Goal: Task Accomplishment & Management: Manage account settings

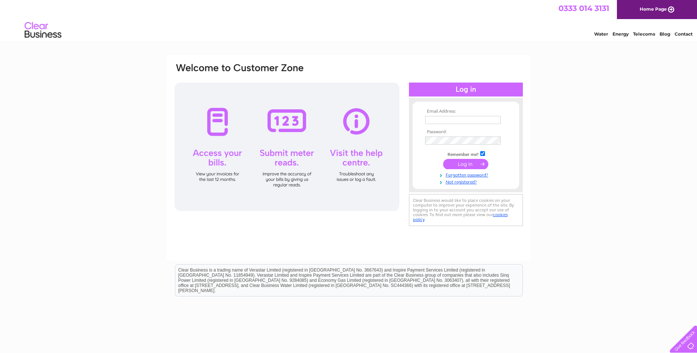
type input "[PERSON_NAME][EMAIL_ADDRESS][DOMAIN_NAME]"
click at [472, 161] on input "submit" at bounding box center [465, 164] width 45 height 10
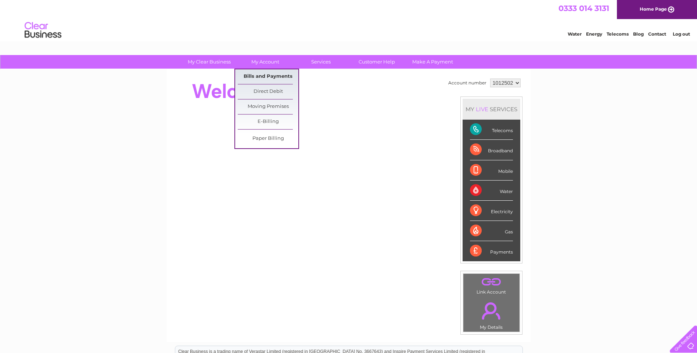
click at [260, 75] on link "Bills and Payments" at bounding box center [268, 76] width 61 height 15
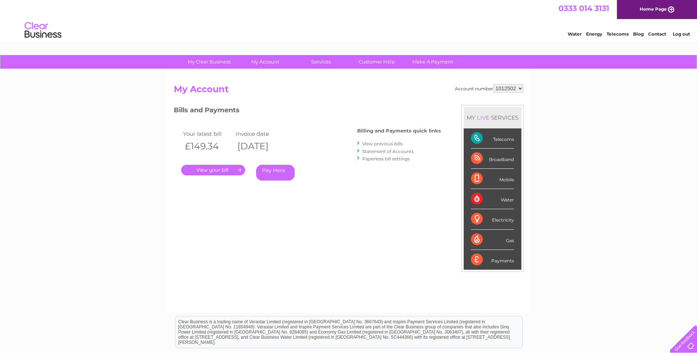
click at [227, 171] on link "." at bounding box center [213, 170] width 64 height 11
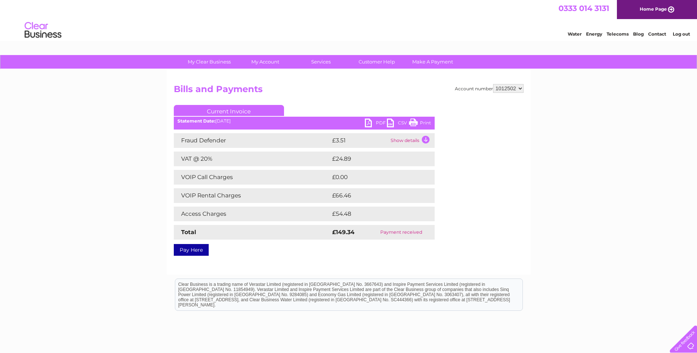
click at [369, 120] on link "PDF" at bounding box center [376, 124] width 22 height 11
